Goal: Task Accomplishment & Management: Manage account settings

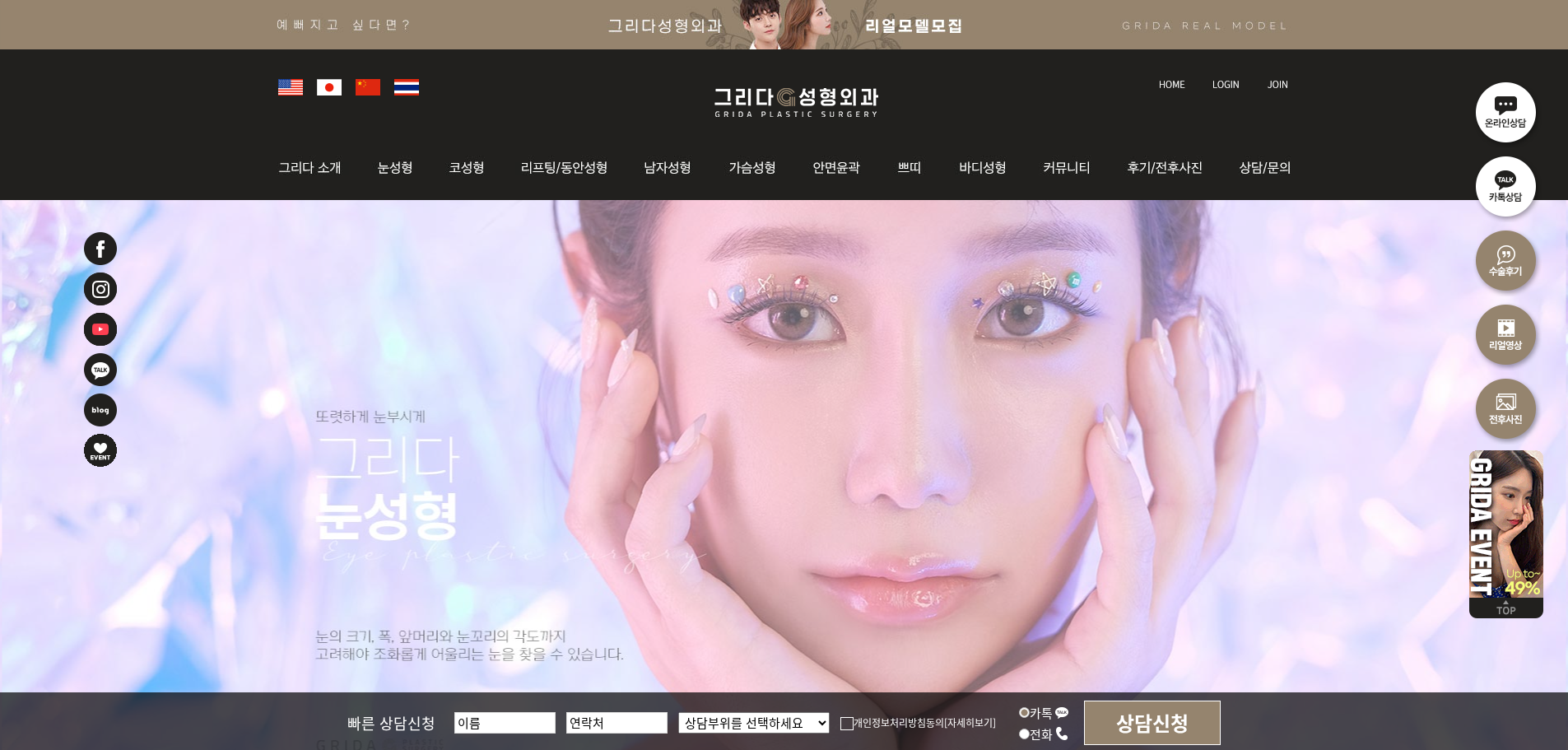
click at [1229, 81] on img at bounding box center [1226, 84] width 27 height 9
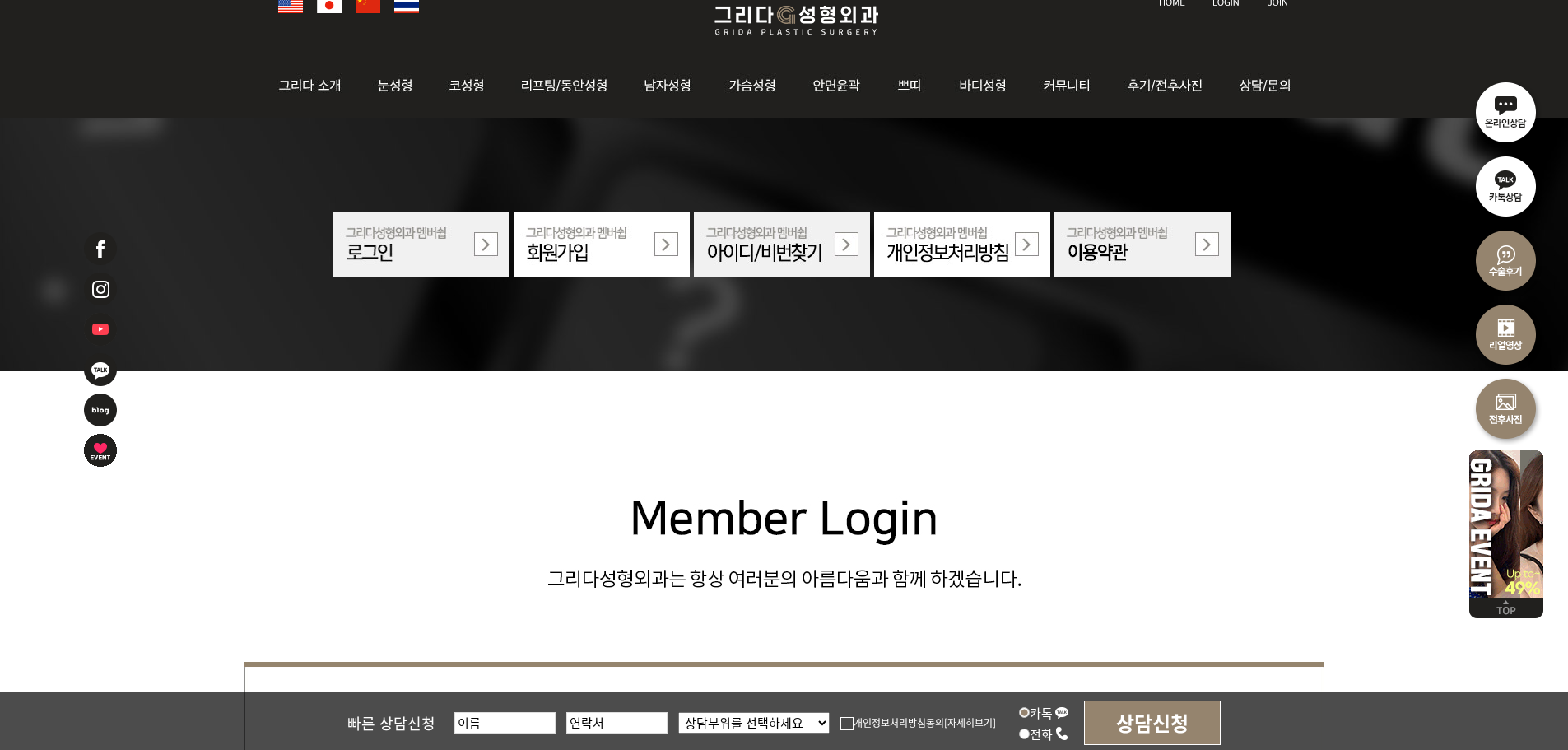
scroll to position [412, 0]
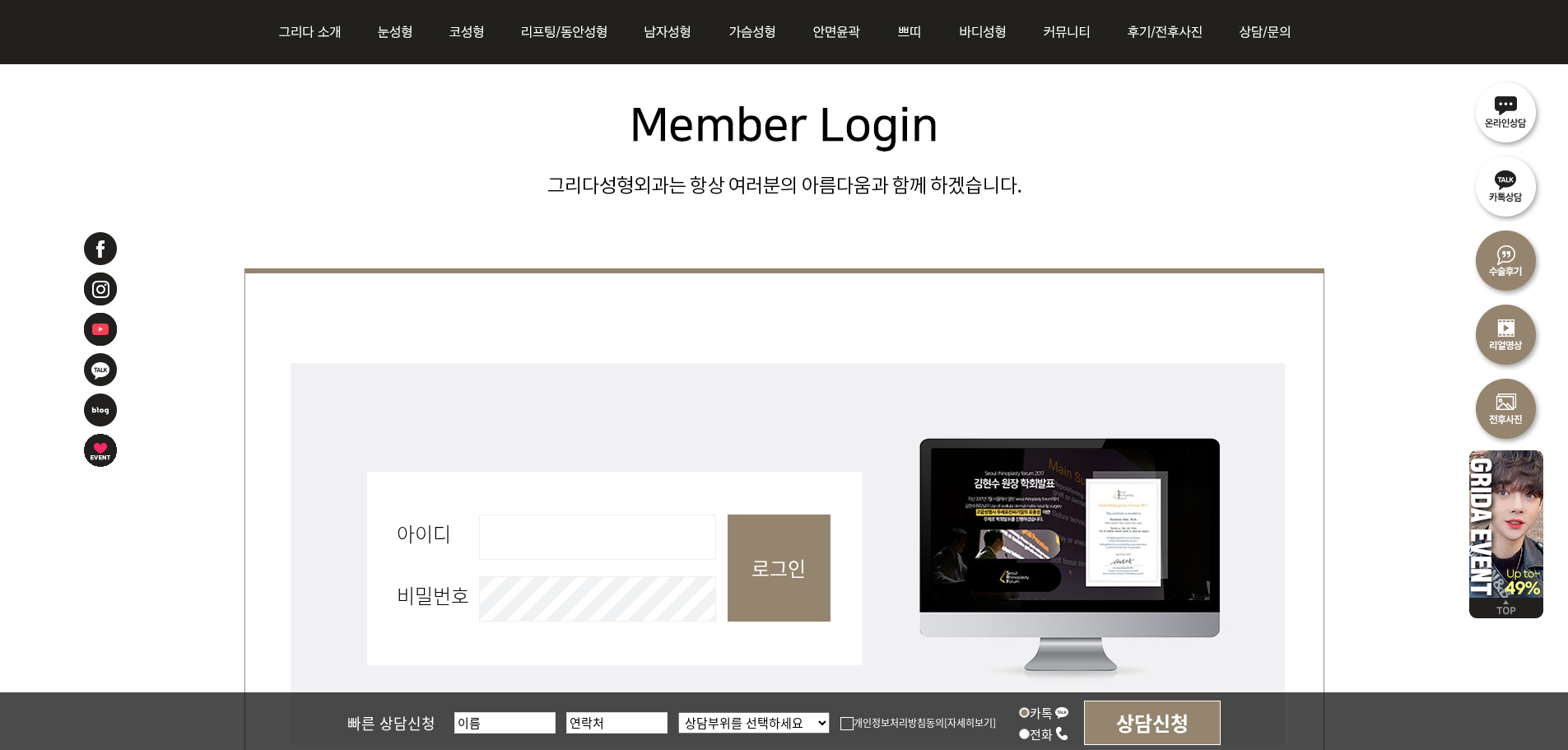
drag, startPoint x: 587, startPoint y: 551, endPoint x: 588, endPoint y: 560, distance: 9.1
click at [586, 551] on input "아이디 필수" at bounding box center [597, 537] width 237 height 45
type input "admin"
click at [775, 582] on input "로그인" at bounding box center [779, 568] width 103 height 107
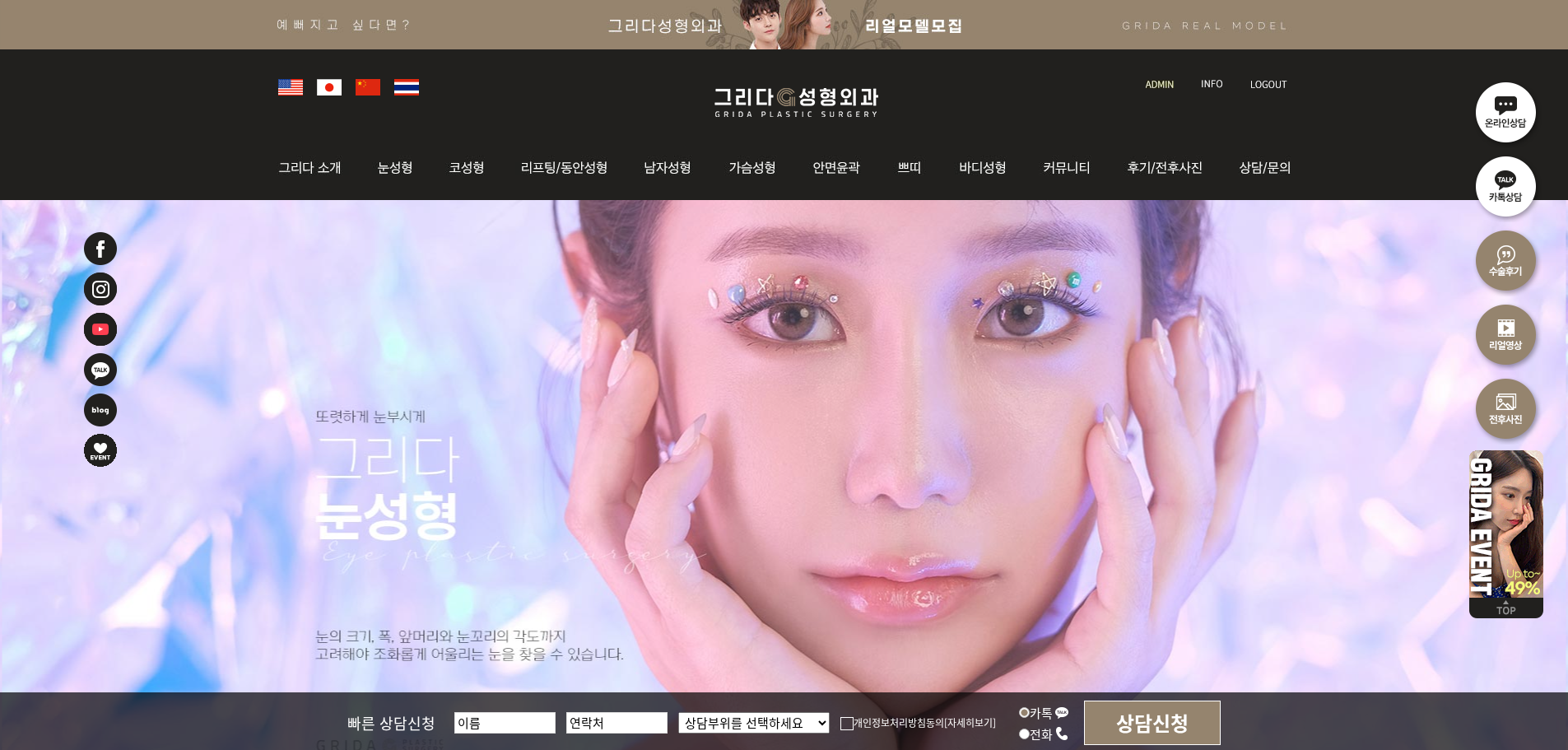
click at [1148, 83] on img at bounding box center [1160, 84] width 28 height 9
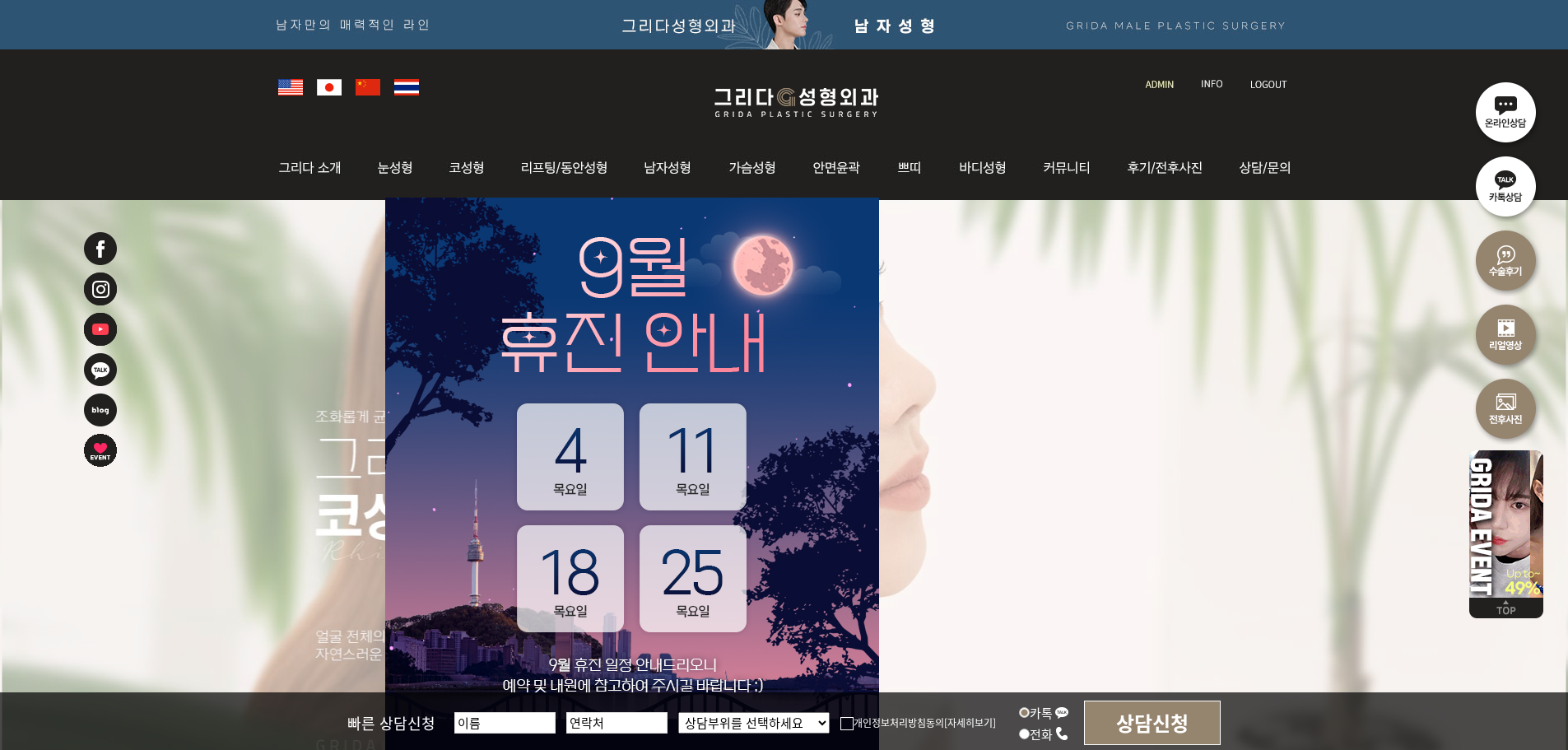
click at [815, 99] on img at bounding box center [796, 102] width 197 height 39
